Goal: Information Seeking & Learning: Learn about a topic

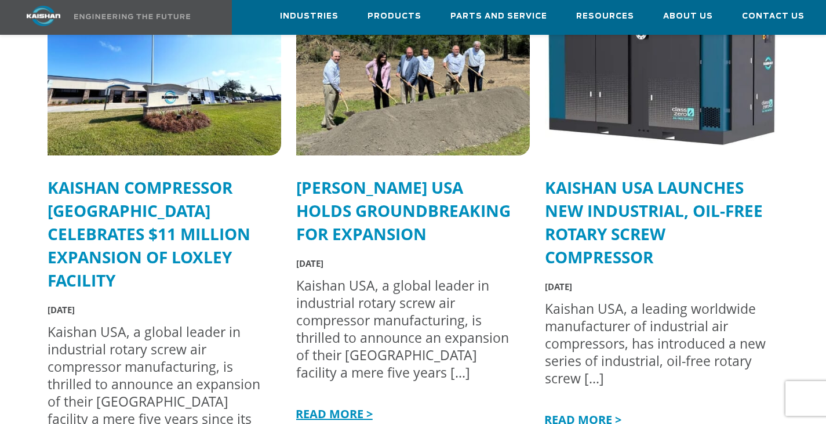
scroll to position [3069, 0]
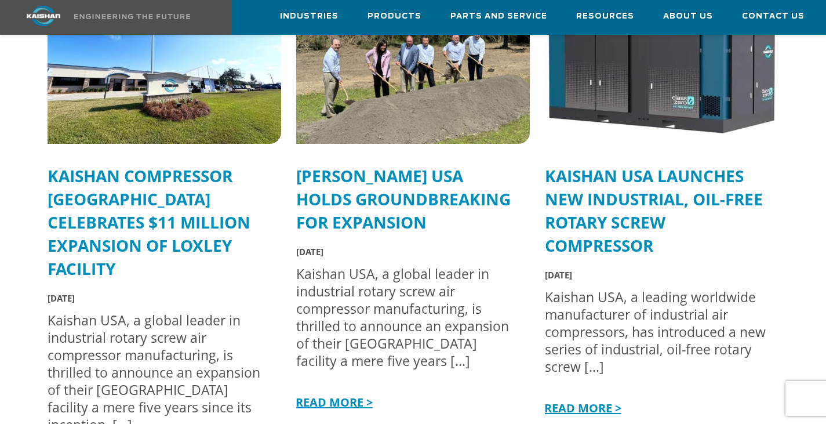
click at [155, 200] on link "Kaishan Compressor [GEOGRAPHIC_DATA] Celebrates $11 Million Expansion of Loxley…" at bounding box center [149, 222] width 203 height 115
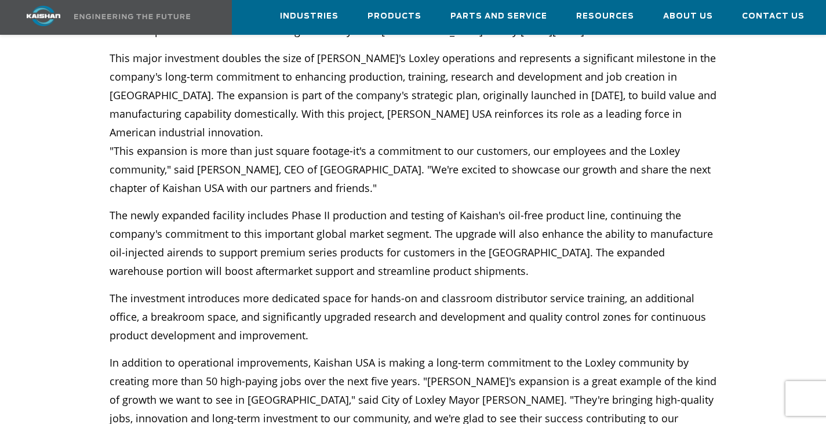
scroll to position [341, 0]
